Goal: Task Accomplishment & Management: Manage account settings

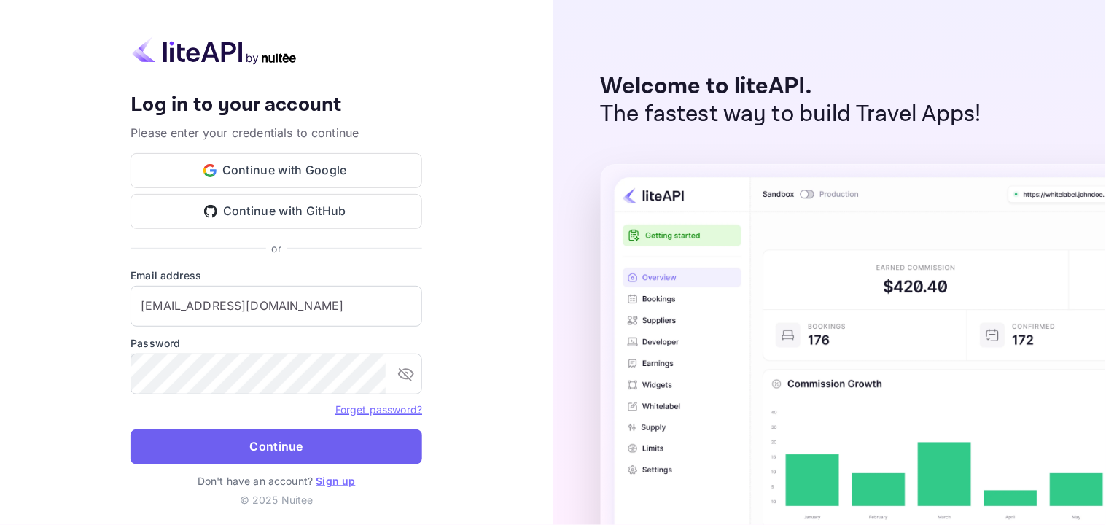
click at [244, 453] on button "Continue" at bounding box center [276, 446] width 292 height 35
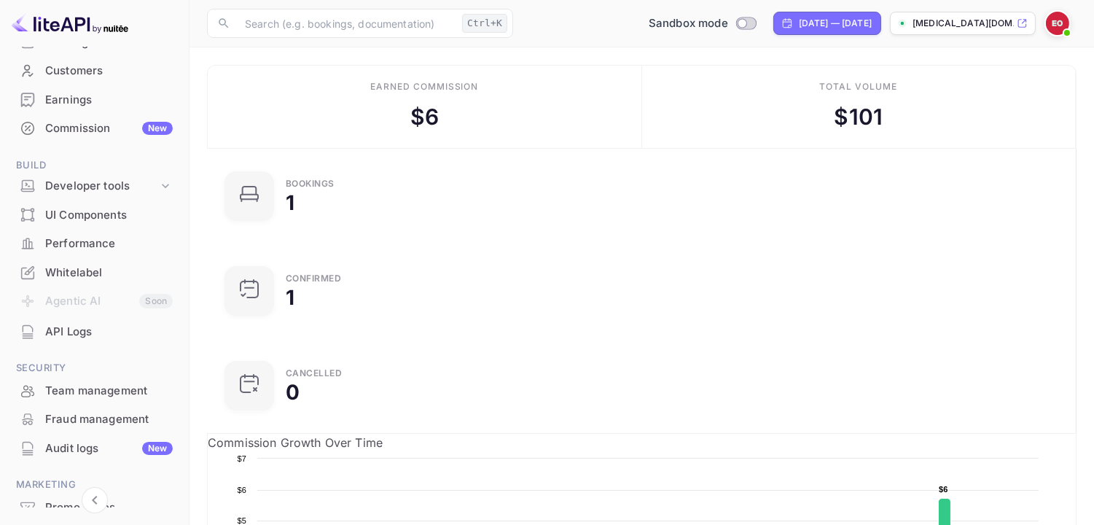
scroll to position [206, 0]
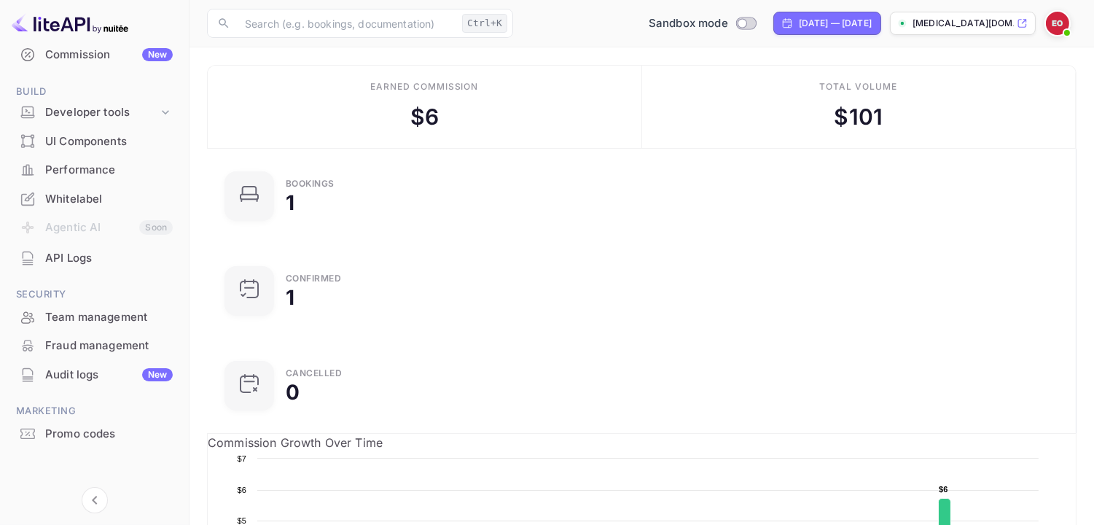
click at [185, 345] on div "Getting started Business Home Bookings Customers Earnings Commission New Build …" at bounding box center [94, 182] width 189 height 652
drag, startPoint x: 185, startPoint y: 345, endPoint x: 183, endPoint y: 302, distance: 43.1
click at [183, 302] on div "Getting started Business Home Bookings Customers Earnings Commission New Build …" at bounding box center [94, 182] width 189 height 652
click at [179, 322] on div "Getting started Business Home Bookings Customers Earnings Commission New Build …" at bounding box center [94, 182] width 189 height 652
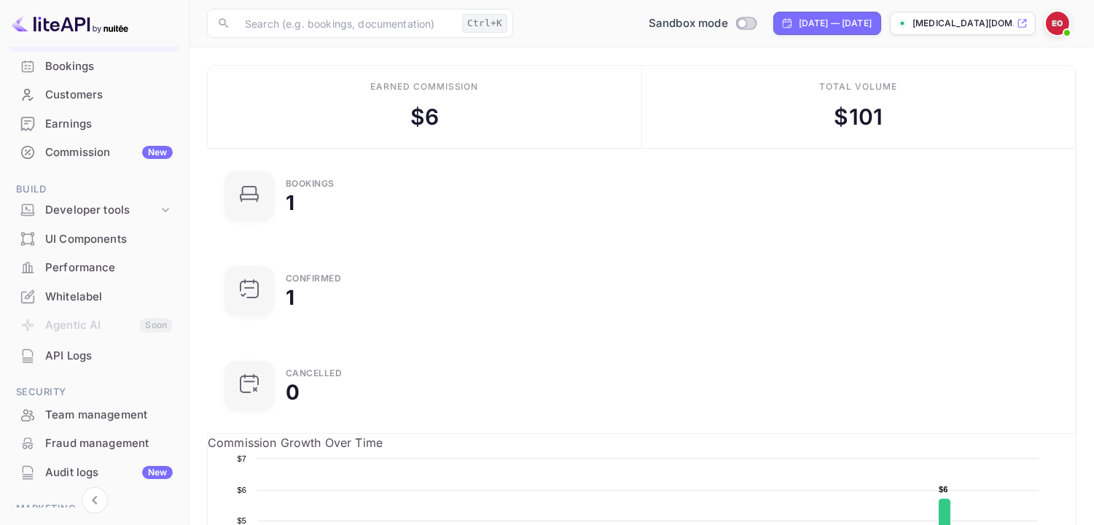
scroll to position [106, 0]
click at [154, 203] on div "Developer tools" at bounding box center [101, 211] width 113 height 17
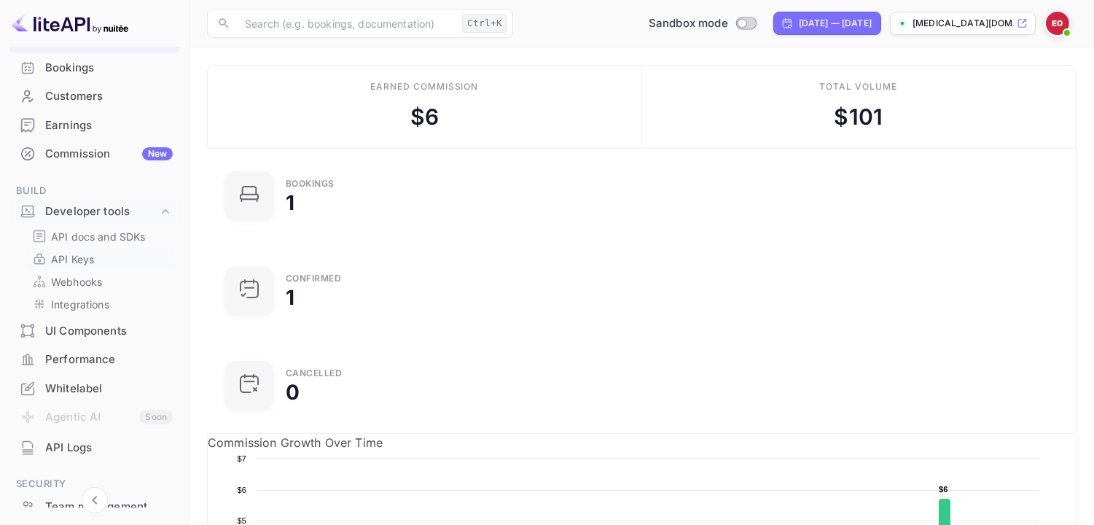
click at [136, 251] on link "API Keys" at bounding box center [100, 258] width 136 height 15
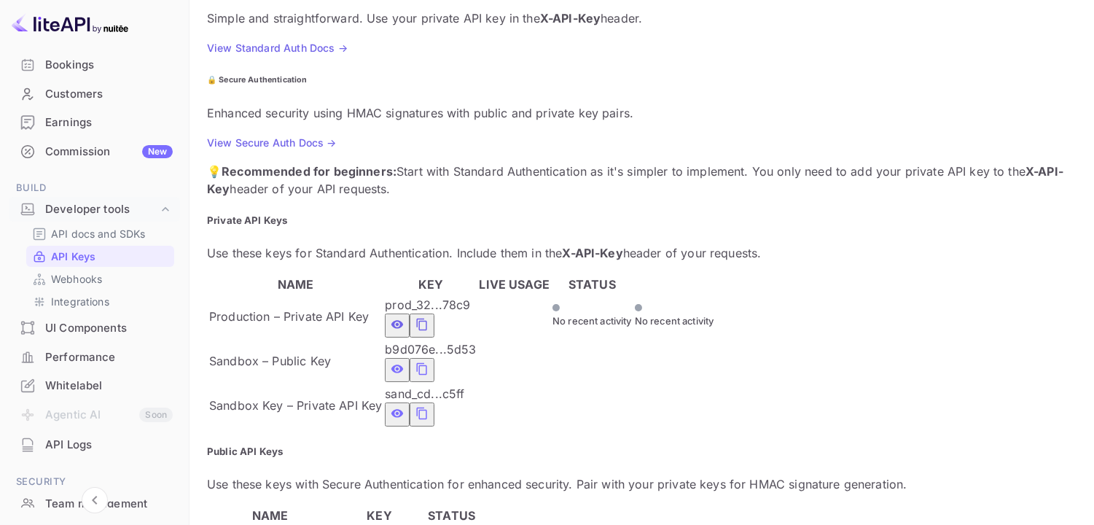
scroll to position [293, 0]
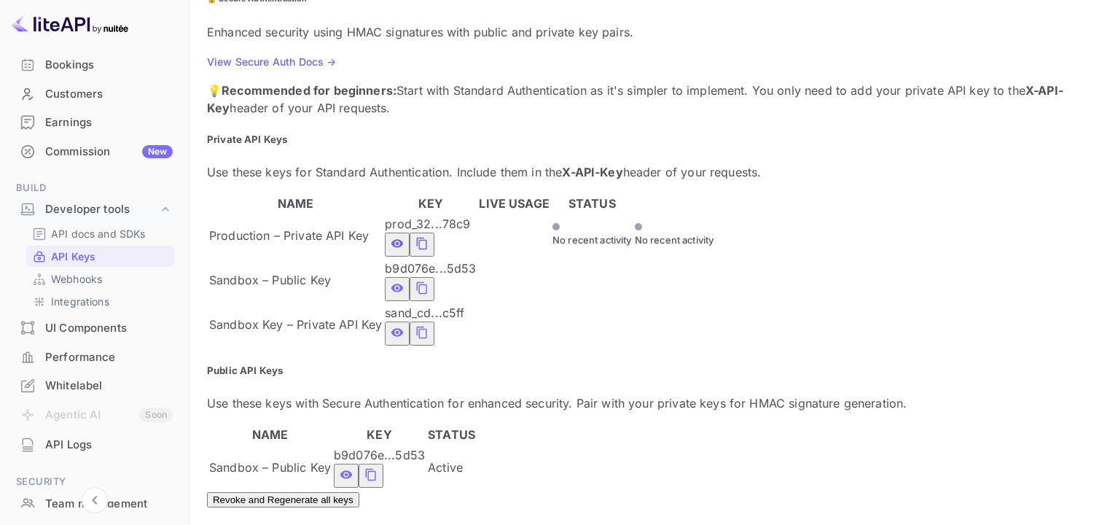
click at [427, 327] on icon "private api keys table" at bounding box center [422, 333] width 10 height 12
click at [429, 324] on icon "private api keys table" at bounding box center [421, 332] width 13 height 17
